Goal: Information Seeking & Learning: Learn about a topic

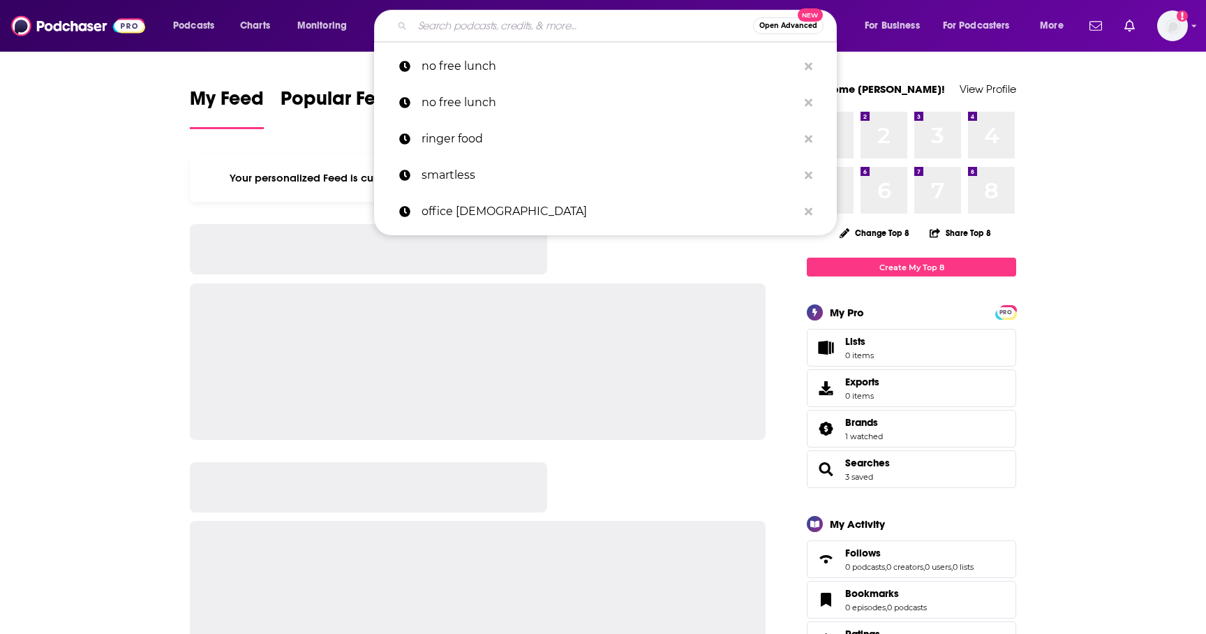
click at [556, 22] on input "Search podcasts, credits, & more..." at bounding box center [583, 26] width 341 height 22
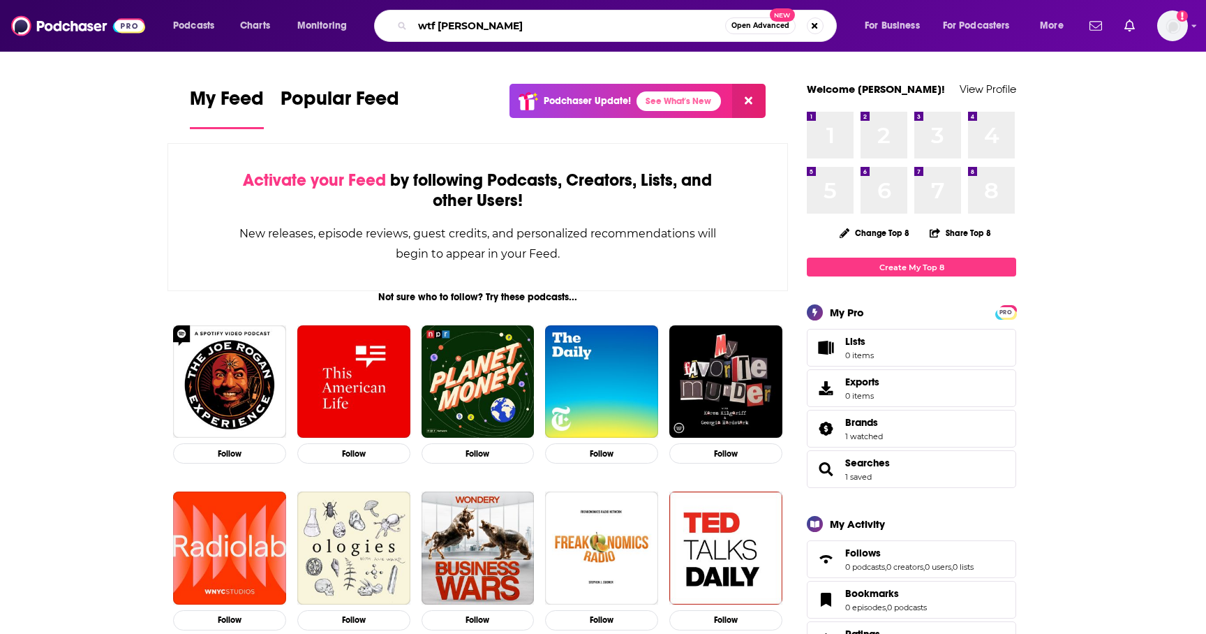
type input "wtf [PERSON_NAME]"
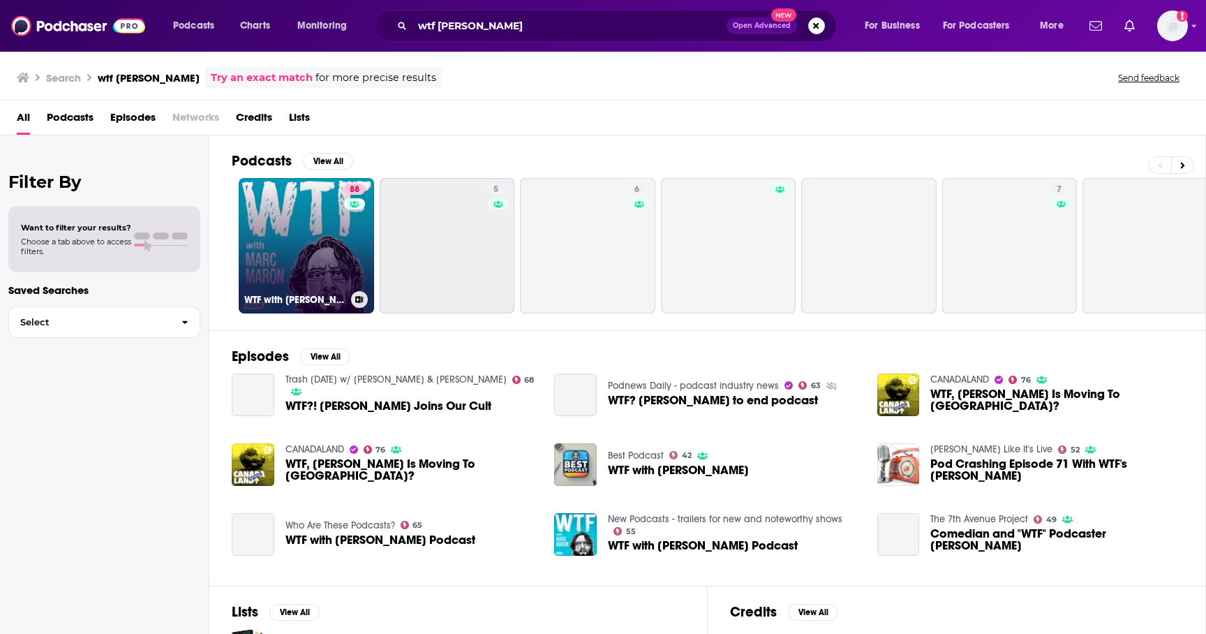
click at [333, 243] on link "88 WTF with [PERSON_NAME] Podcast" at bounding box center [306, 245] width 135 height 135
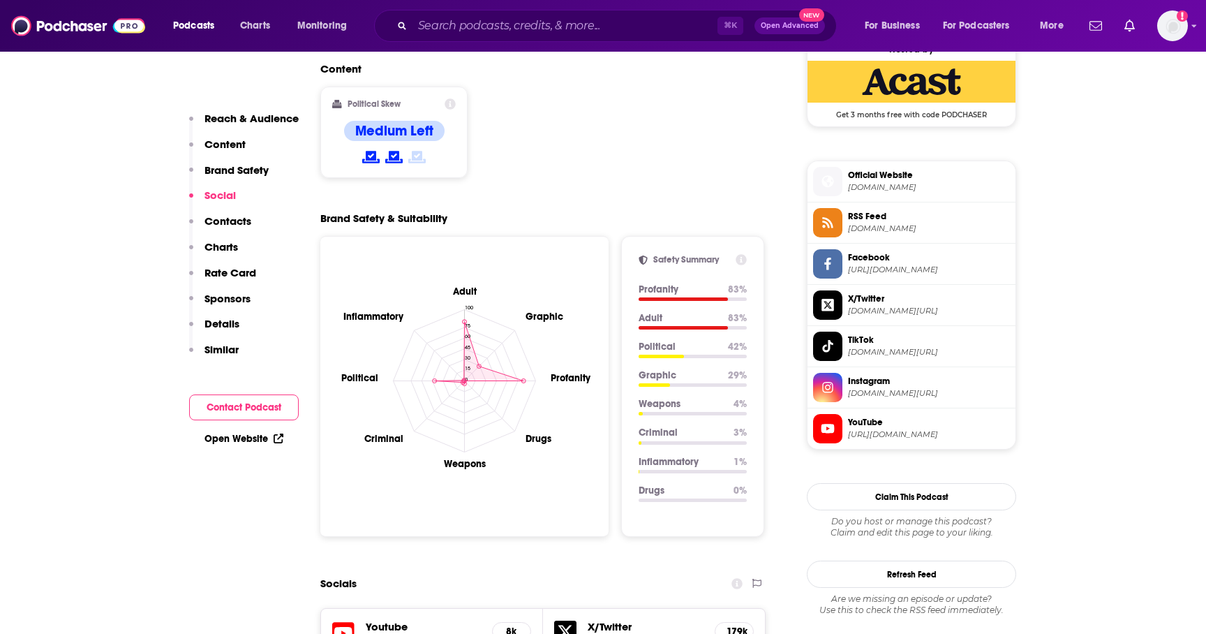
scroll to position [1138, 0]
